Goal: Navigation & Orientation: Find specific page/section

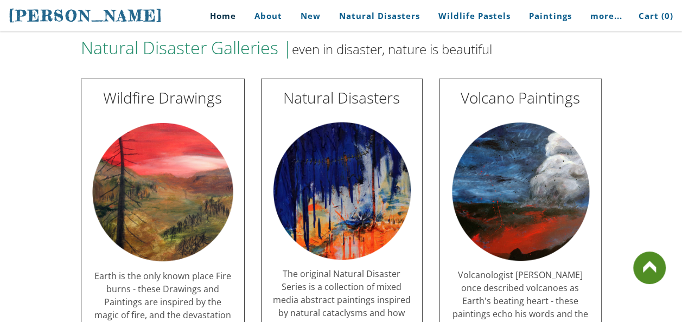
scroll to position [2037, 0]
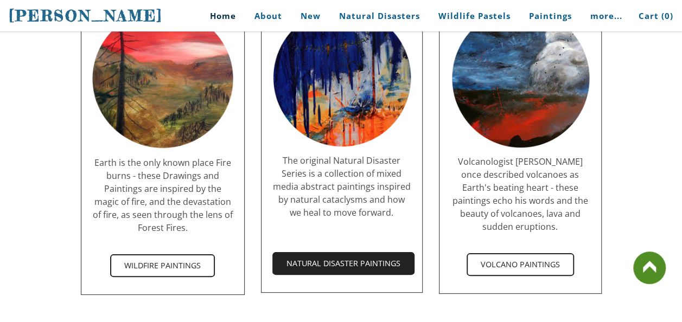
click at [357, 253] on span "Natural Disaster Paintings" at bounding box center [343, 263] width 140 height 21
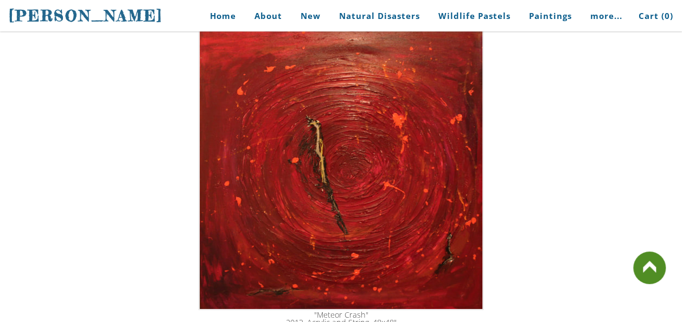
scroll to position [1858, 0]
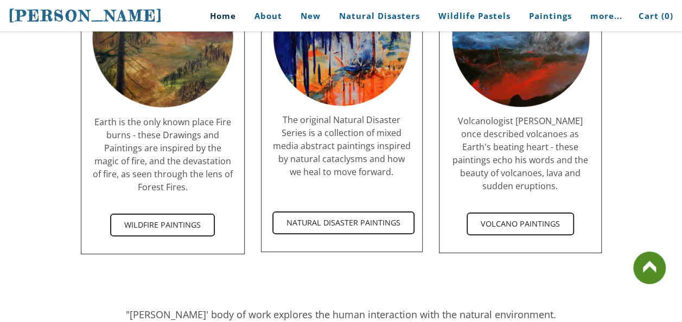
scroll to position [2037, 0]
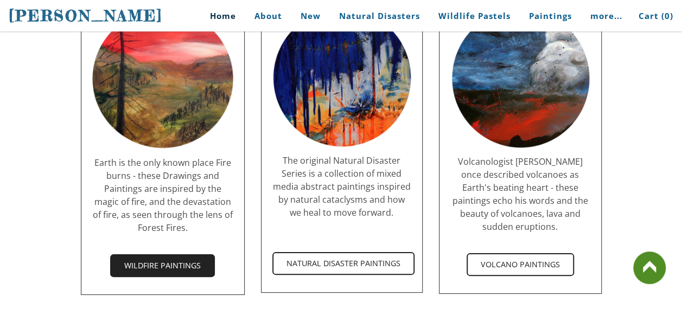
click at [178, 255] on span "Wildfire Paintings" at bounding box center [162, 265] width 102 height 21
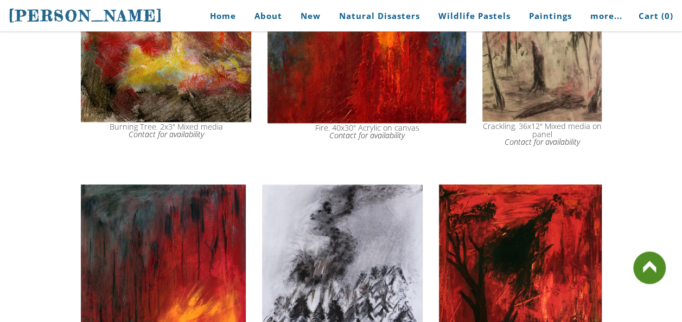
scroll to position [324, 0]
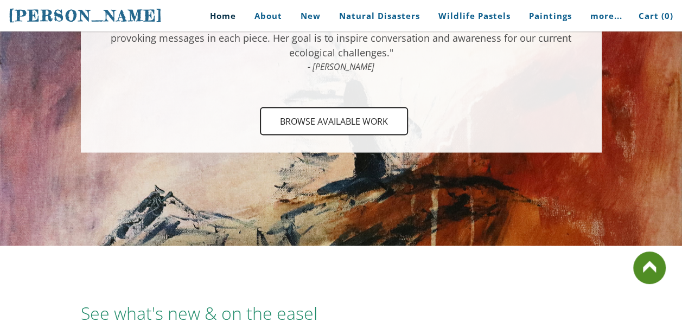
scroll to position [543, 0]
